Goal: Task Accomplishment & Management: Complete application form

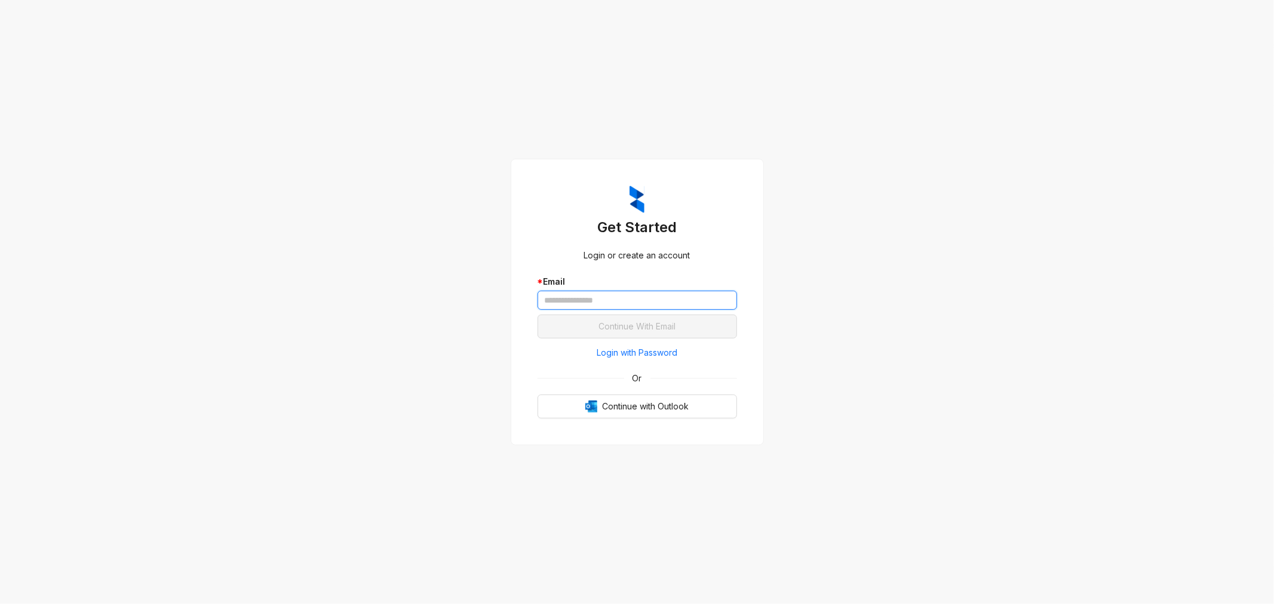
click at [647, 300] on input "text" at bounding box center [636, 300] width 199 height 19
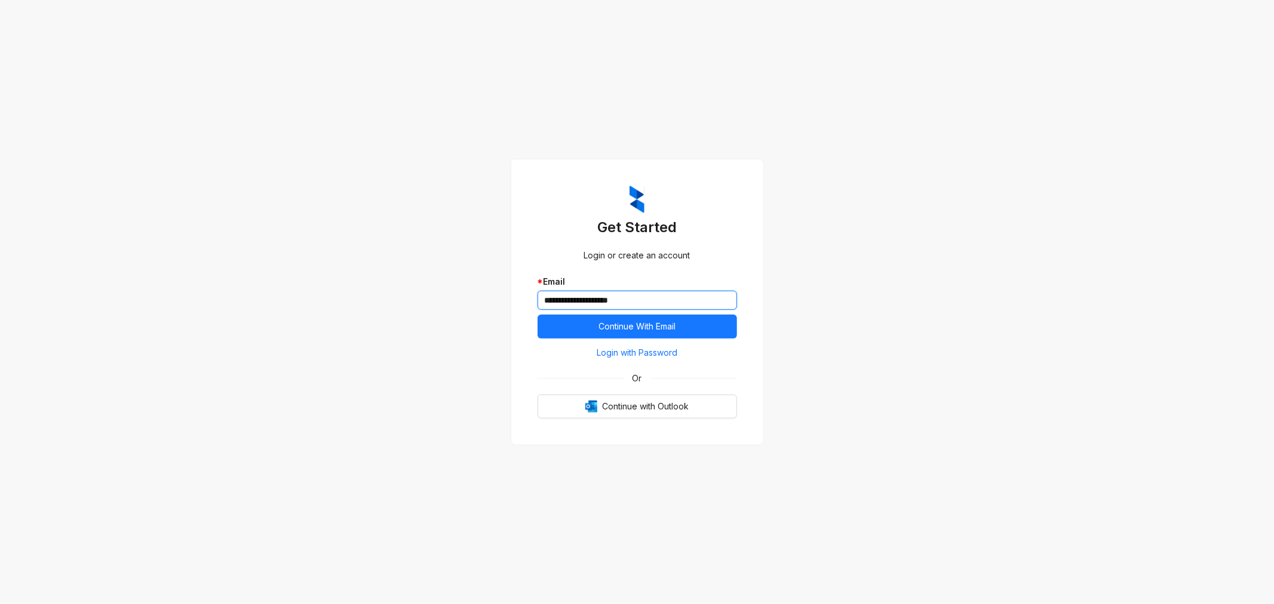
type input "**********"
click at [764, 314] on div "**********" at bounding box center [637, 302] width 1274 height 604
click at [711, 320] on button "Continue With Email" at bounding box center [636, 327] width 199 height 24
